Goal: Task Accomplishment & Management: Manage account settings

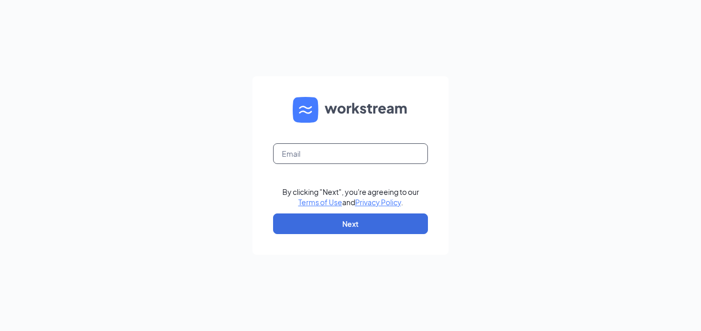
click at [338, 154] on input "text" at bounding box center [350, 153] width 155 height 21
type input "rs021543@tacobell.com"
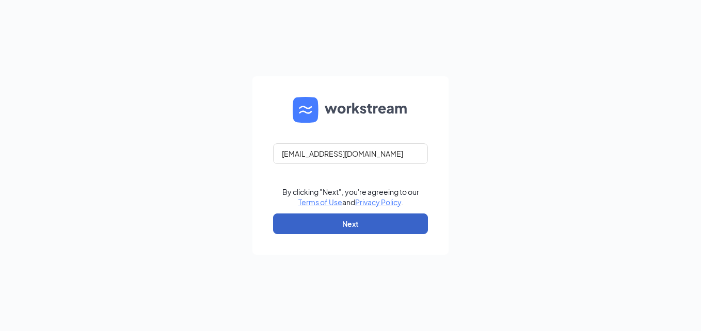
click at [336, 224] on button "Next" at bounding box center [350, 224] width 155 height 21
click at [336, 224] on button "button" at bounding box center [350, 224] width 155 height 21
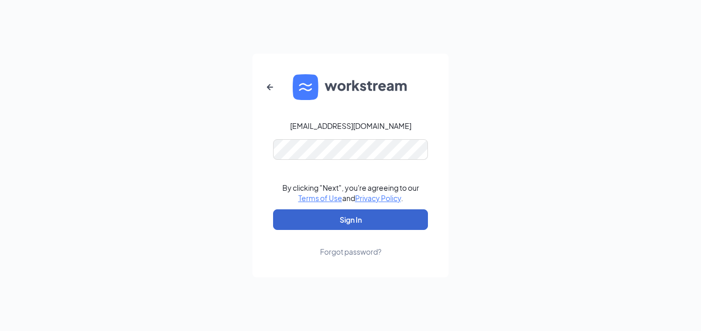
click at [372, 228] on button "Sign In" at bounding box center [350, 219] width 155 height 21
click at [372, 220] on button "Sign In" at bounding box center [350, 219] width 155 height 21
click at [273, 209] on button "Sign In" at bounding box center [350, 219] width 155 height 21
click at [388, 219] on button "Sign In" at bounding box center [350, 219] width 155 height 21
click at [273, 209] on button "Sign In" at bounding box center [350, 219] width 155 height 21
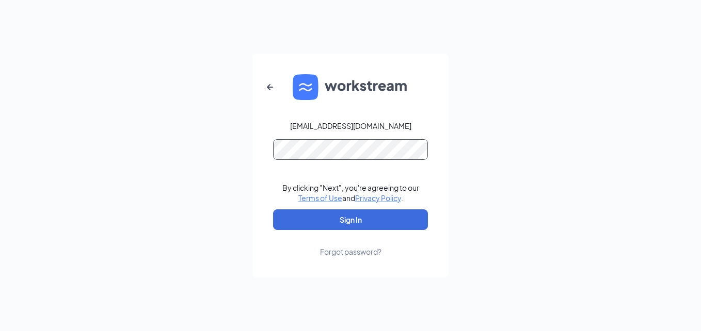
click at [273, 209] on button "Sign In" at bounding box center [350, 219] width 155 height 21
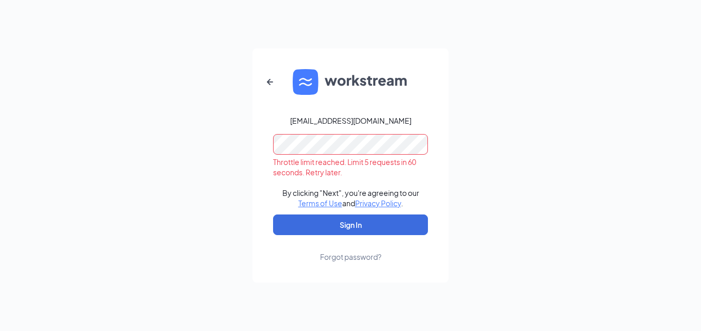
click at [344, 260] on div "Forgot password?" at bounding box center [350, 257] width 61 height 10
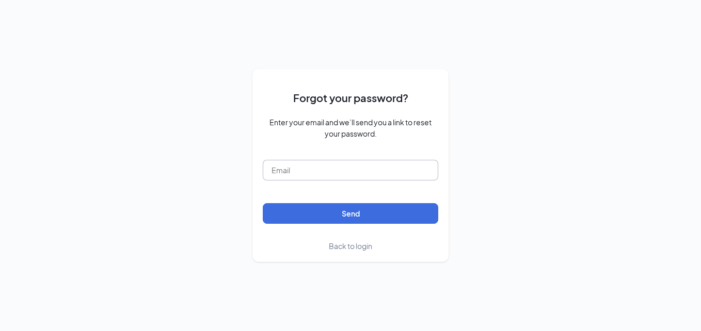
click at [275, 173] on input "text" at bounding box center [350, 170] width 175 height 21
click at [300, 172] on input "text" at bounding box center [350, 170] width 175 height 21
type input "rs021543@tacobell.com"
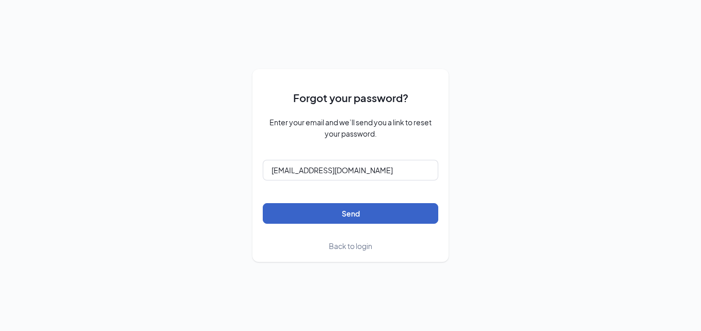
click at [300, 216] on button "Send" at bounding box center [350, 213] width 175 height 21
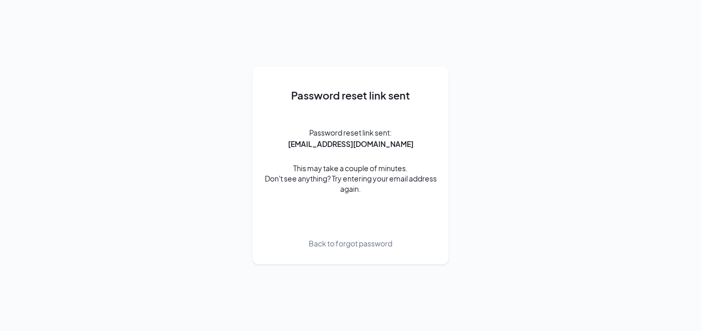
click at [326, 240] on span "Back to forgot password" at bounding box center [351, 243] width 84 height 11
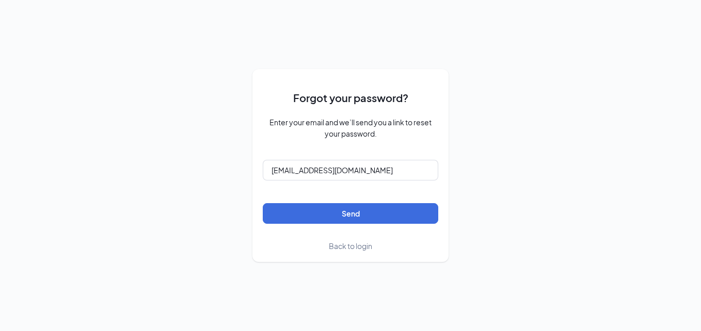
click at [342, 246] on span "Back to login" at bounding box center [350, 245] width 43 height 9
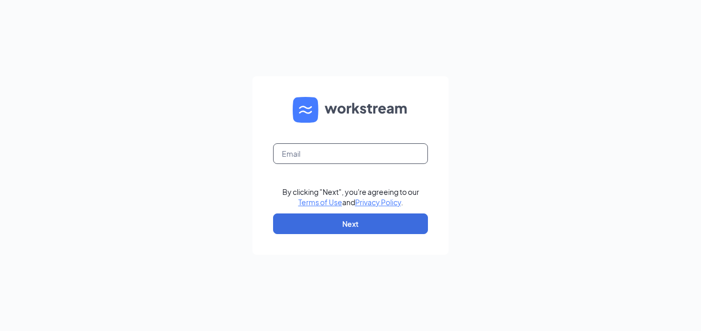
click at [354, 157] on input "text" at bounding box center [350, 153] width 155 height 21
type input "rs021543@tacobell.com"
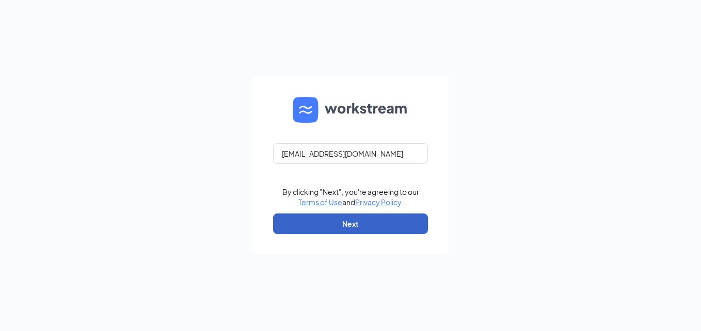
click at [338, 218] on button "Next" at bounding box center [350, 224] width 155 height 21
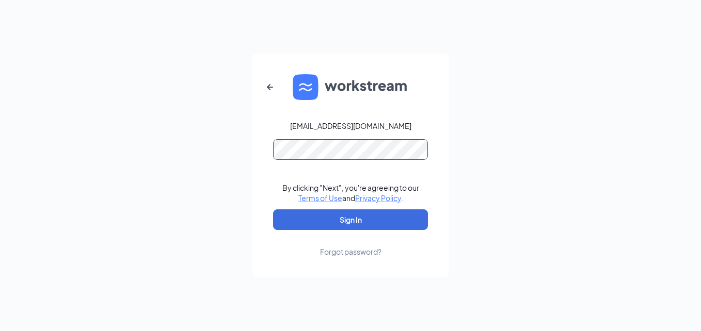
click at [273, 209] on button "Sign In" at bounding box center [350, 219] width 155 height 21
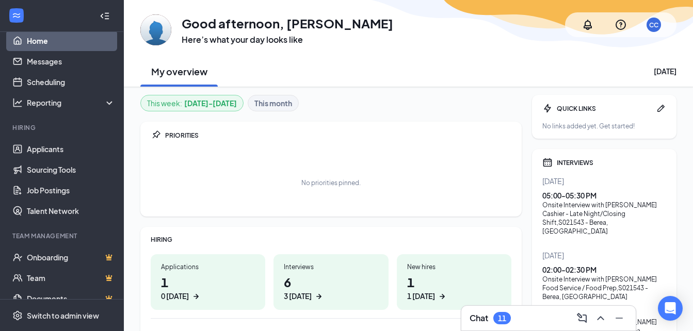
scroll to position [34, 0]
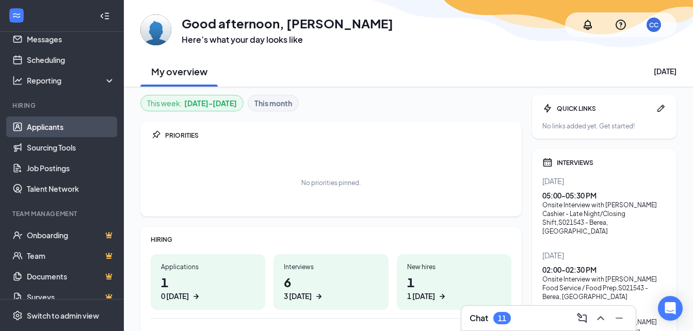
click at [31, 124] on link "Applicants" at bounding box center [71, 127] width 88 height 21
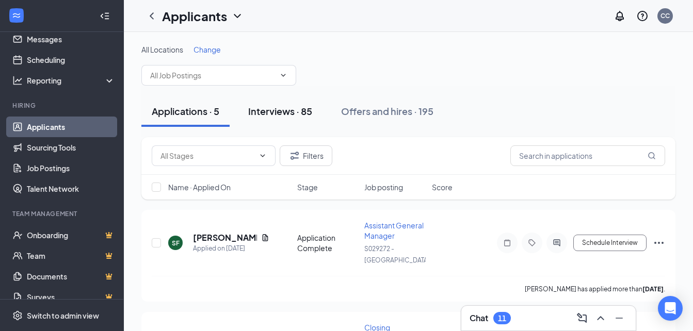
click at [297, 117] on div "Interviews · 85" at bounding box center [280, 111] width 64 height 13
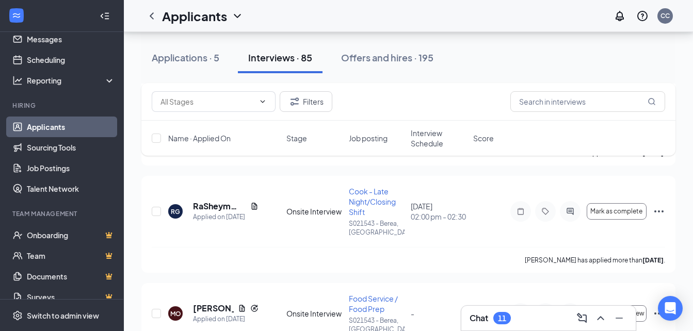
scroll to position [1152, 0]
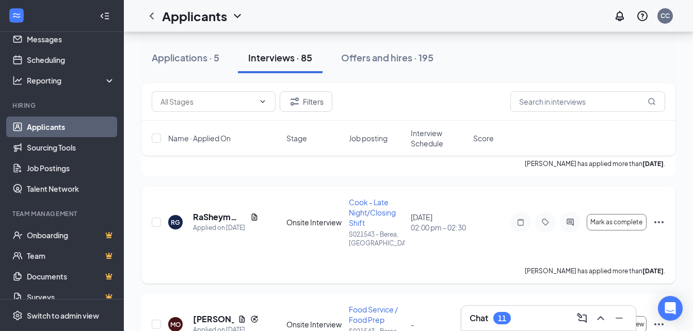
click at [658, 225] on icon "Ellipses" at bounding box center [659, 222] width 12 height 12
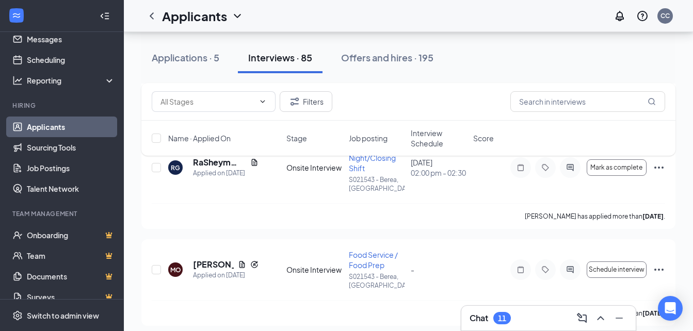
scroll to position [1201, 0]
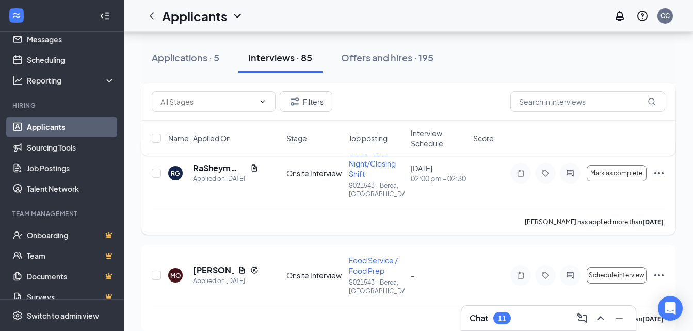
click at [659, 171] on icon "Ellipses" at bounding box center [659, 173] width 12 height 12
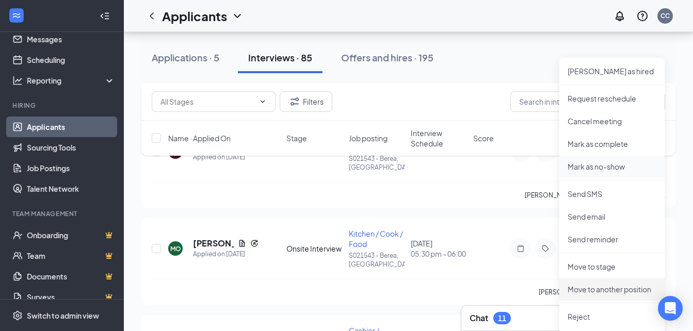
scroll to position [1346, 0]
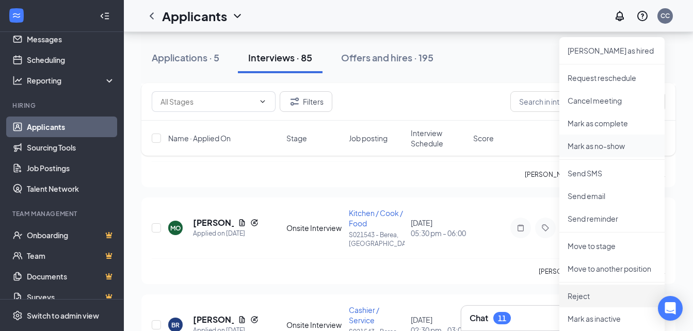
click at [600, 298] on p "Reject" at bounding box center [612, 296] width 89 height 10
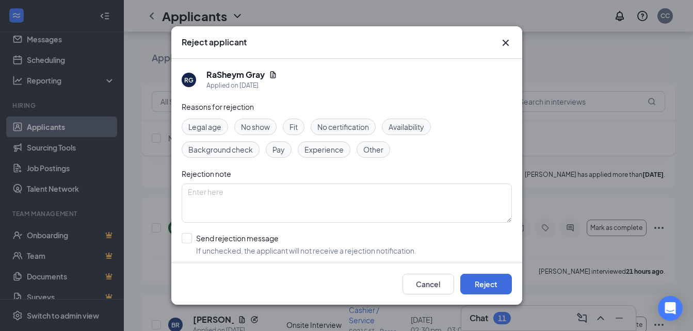
click at [377, 149] on span "Other" at bounding box center [373, 149] width 20 height 11
click at [479, 278] on button "Reject" at bounding box center [486, 284] width 52 height 21
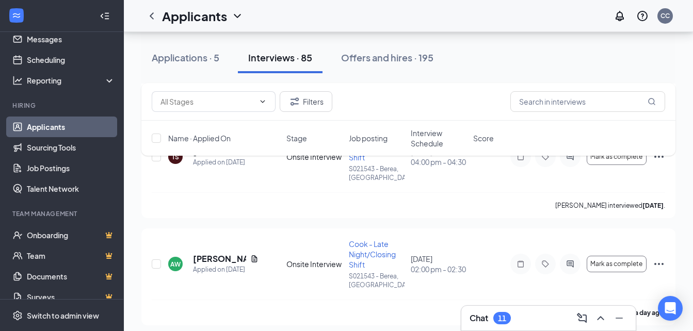
scroll to position [2323, 0]
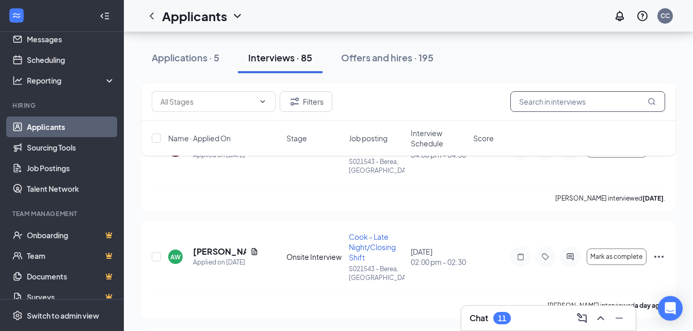
click at [546, 99] on input "text" at bounding box center [587, 101] width 155 height 21
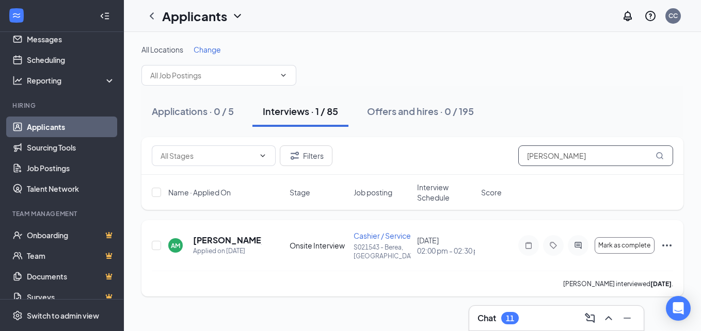
type input "[PERSON_NAME]"
click at [665, 244] on icon "Ellipses" at bounding box center [666, 245] width 12 height 12
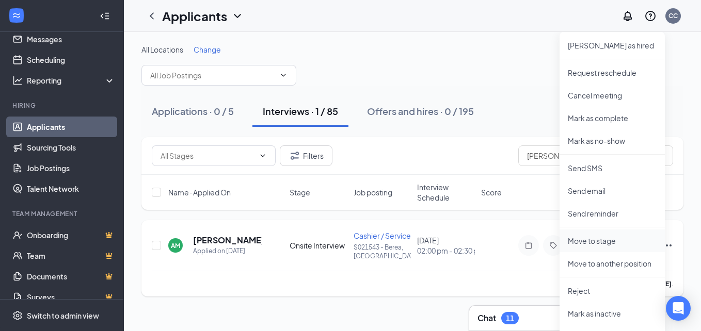
click at [587, 247] on li "Move to stage" at bounding box center [611, 241] width 105 height 23
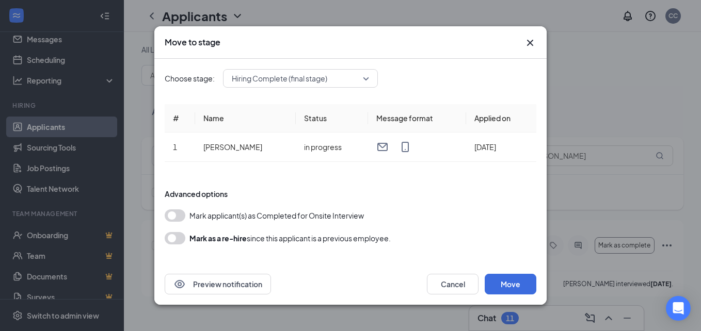
click at [177, 213] on button "button" at bounding box center [175, 215] width 21 height 12
click at [510, 282] on button "Move" at bounding box center [510, 284] width 52 height 21
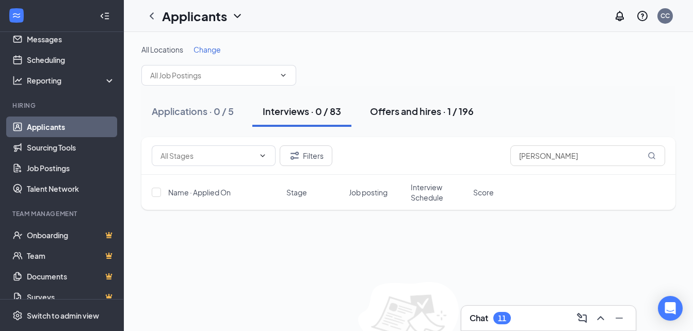
click at [410, 114] on div "Offers and hires · 1 / 196" at bounding box center [422, 111] width 104 height 13
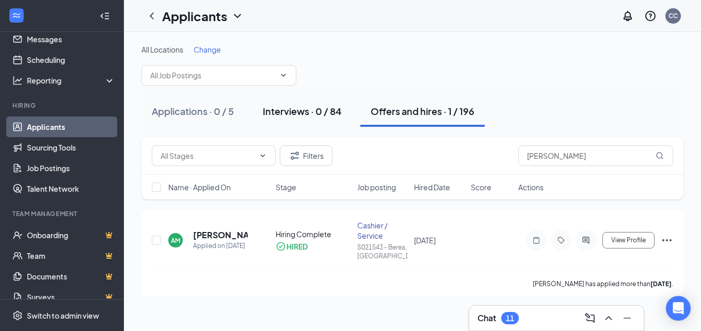
click at [305, 112] on div "Interviews · 0 / 84" at bounding box center [302, 111] width 79 height 13
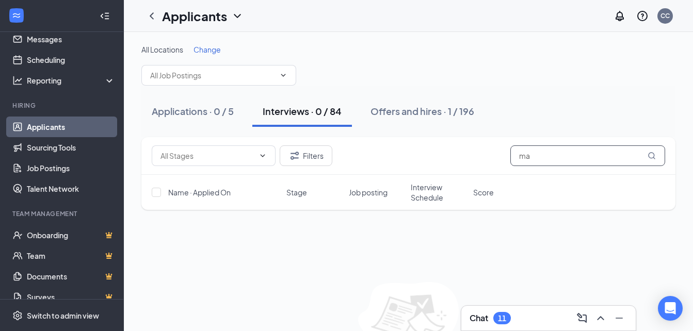
type input "m"
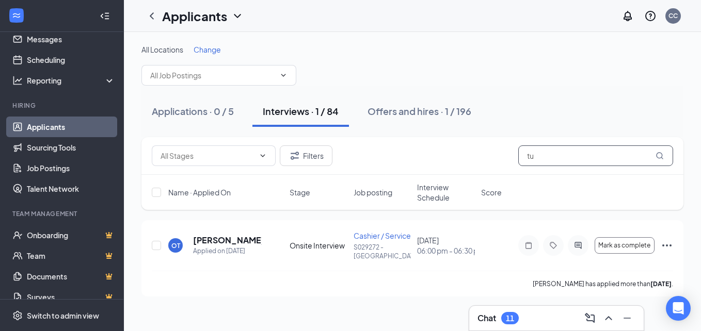
type input "t"
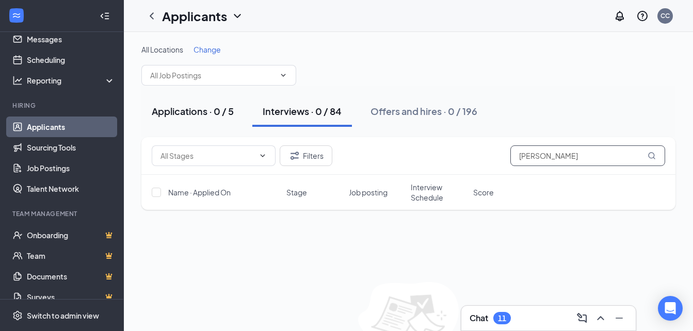
type input "[PERSON_NAME]"
click at [185, 115] on div "Applications · 0 / 5" at bounding box center [193, 111] width 82 height 13
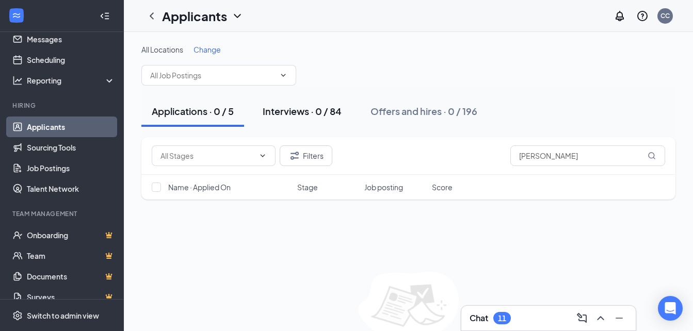
click at [293, 111] on div "Interviews · 0 / 84" at bounding box center [302, 111] width 79 height 13
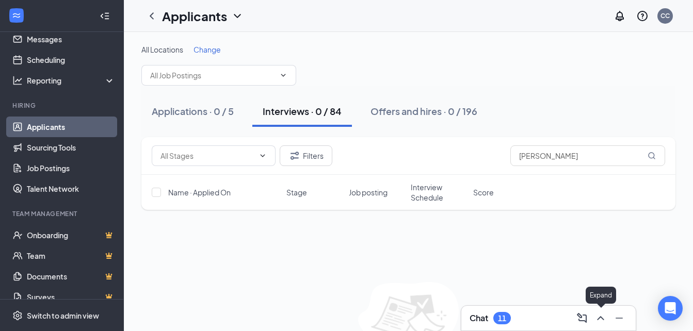
click at [601, 317] on icon "ChevronUp" at bounding box center [600, 318] width 7 height 4
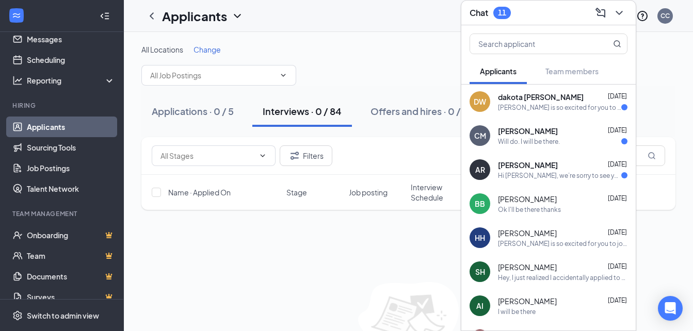
click at [536, 175] on div "Hi [PERSON_NAME], we’re sorry to see you go! Your meeting with [PERSON_NAME] fo…" at bounding box center [559, 175] width 123 height 9
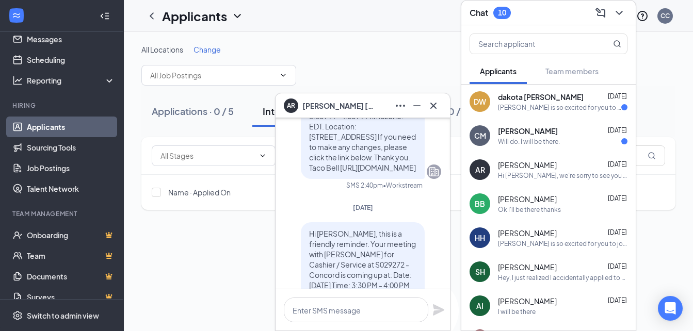
scroll to position [-268, 0]
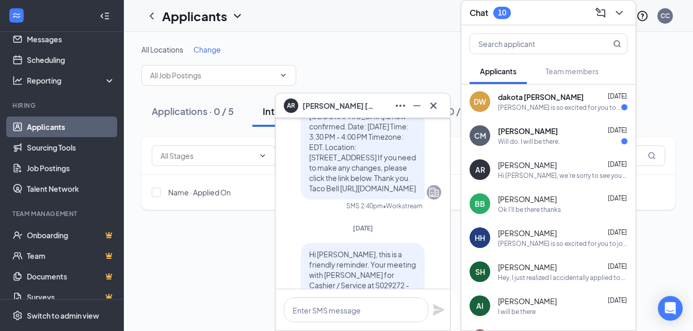
click at [569, 129] on div "[PERSON_NAME] [DATE]" at bounding box center [562, 131] width 129 height 10
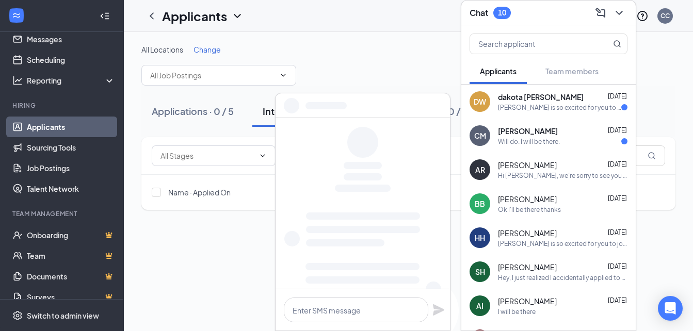
scroll to position [0, 0]
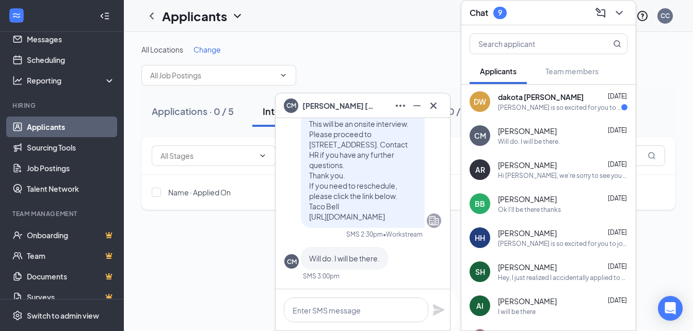
click at [538, 95] on span "dakota [PERSON_NAME]" at bounding box center [541, 97] width 86 height 10
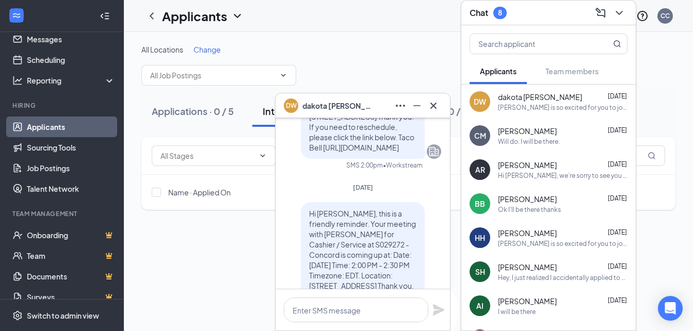
scroll to position [-296, 0]
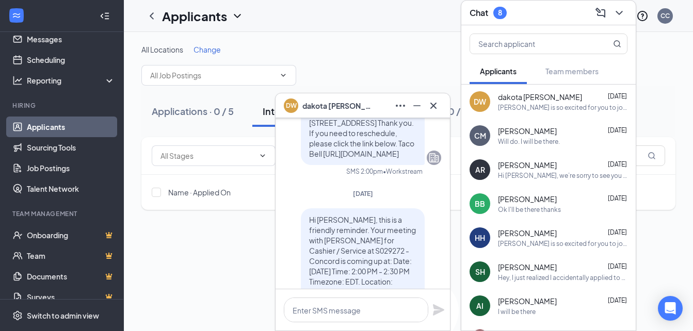
click at [481, 14] on h3 "Chat" at bounding box center [478, 12] width 19 height 11
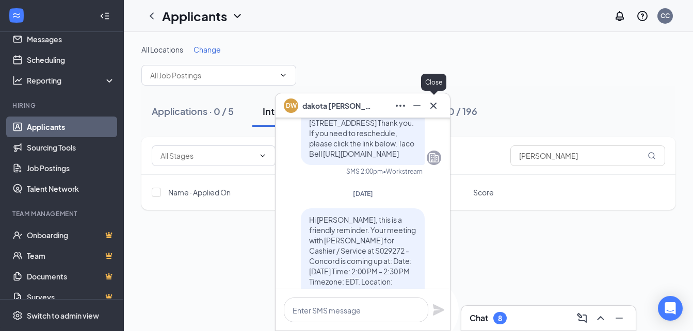
click at [429, 106] on icon "Cross" at bounding box center [433, 106] width 12 height 12
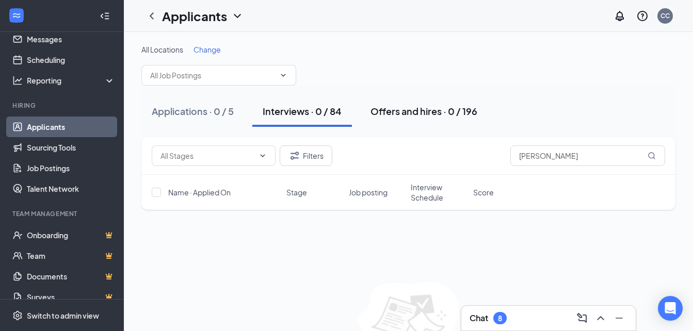
click at [406, 112] on div "Offers and hires · 0 / 196" at bounding box center [423, 111] width 107 height 13
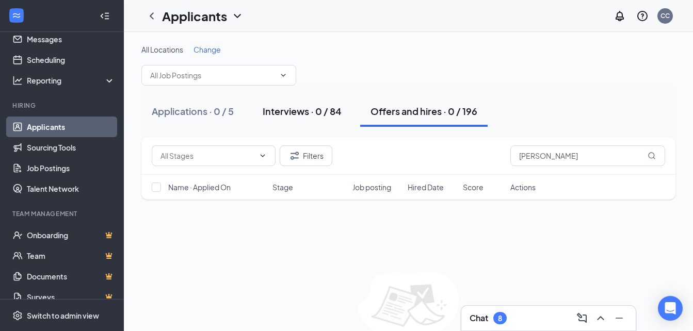
click at [295, 106] on div "Interviews · 0 / 84" at bounding box center [302, 111] width 79 height 13
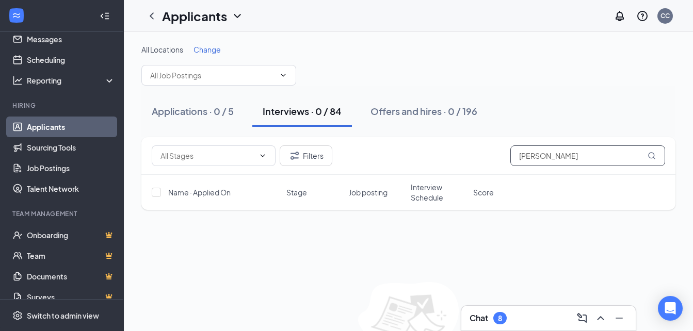
click at [559, 157] on input "[PERSON_NAME]" at bounding box center [587, 155] width 155 height 21
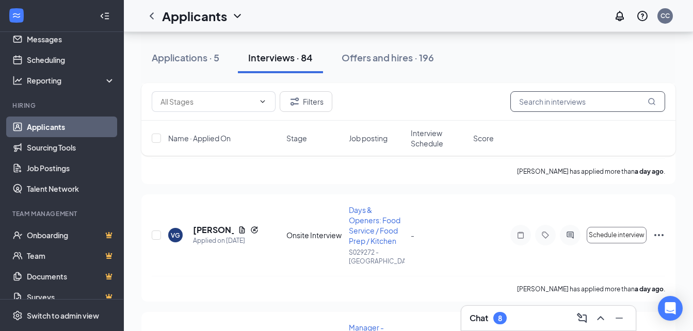
scroll to position [420, 0]
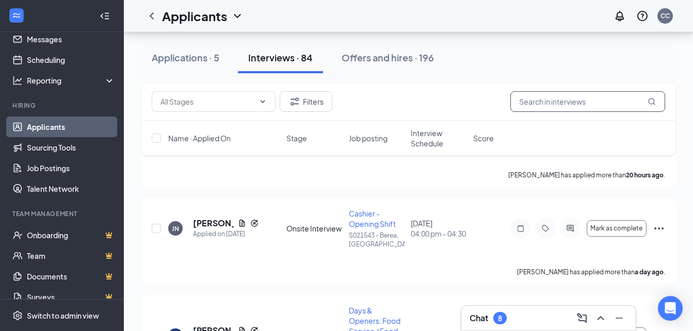
click at [541, 104] on input "text" at bounding box center [587, 101] width 155 height 21
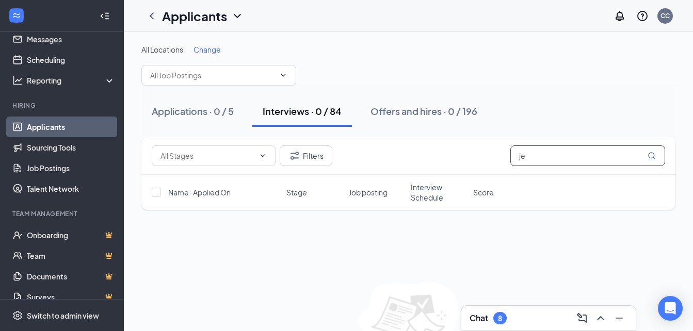
type input "j"
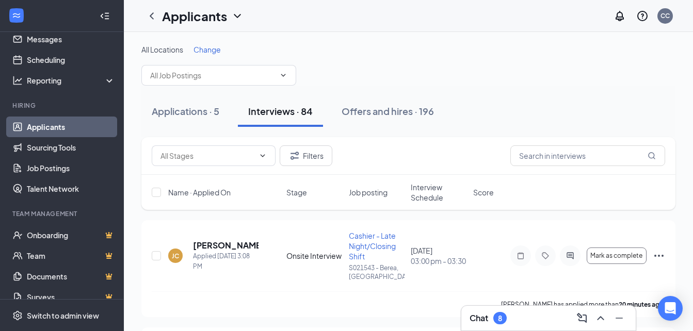
click at [430, 55] on div "All Locations Change" at bounding box center [408, 64] width 534 height 41
click at [175, 110] on div "Applications · 5" at bounding box center [186, 111] width 68 height 13
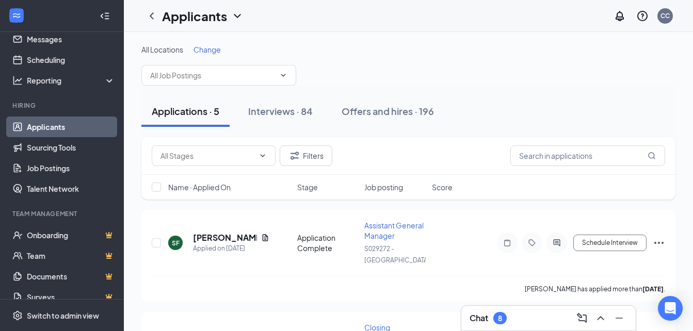
click at [536, 62] on div "All Locations Change" at bounding box center [408, 64] width 534 height 41
click at [449, 80] on div "All Locations Change" at bounding box center [408, 64] width 534 height 41
click at [411, 20] on div "Applicants CC" at bounding box center [408, 16] width 569 height 32
click at [374, 22] on div "Applicants CC" at bounding box center [408, 16] width 569 height 32
click at [256, 111] on div "Interviews · 84" at bounding box center [280, 111] width 64 height 13
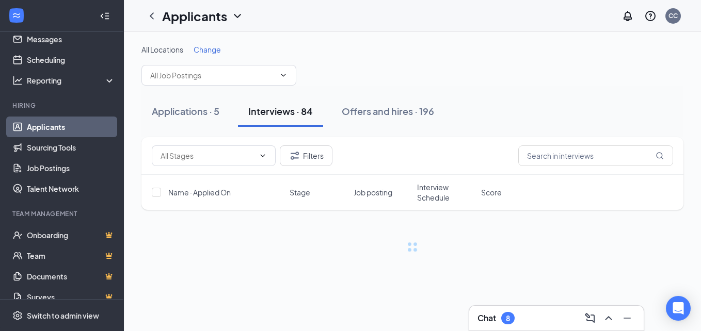
click at [273, 23] on div "Applicants CC" at bounding box center [412, 16] width 577 height 32
